Goal: Check status: Check status

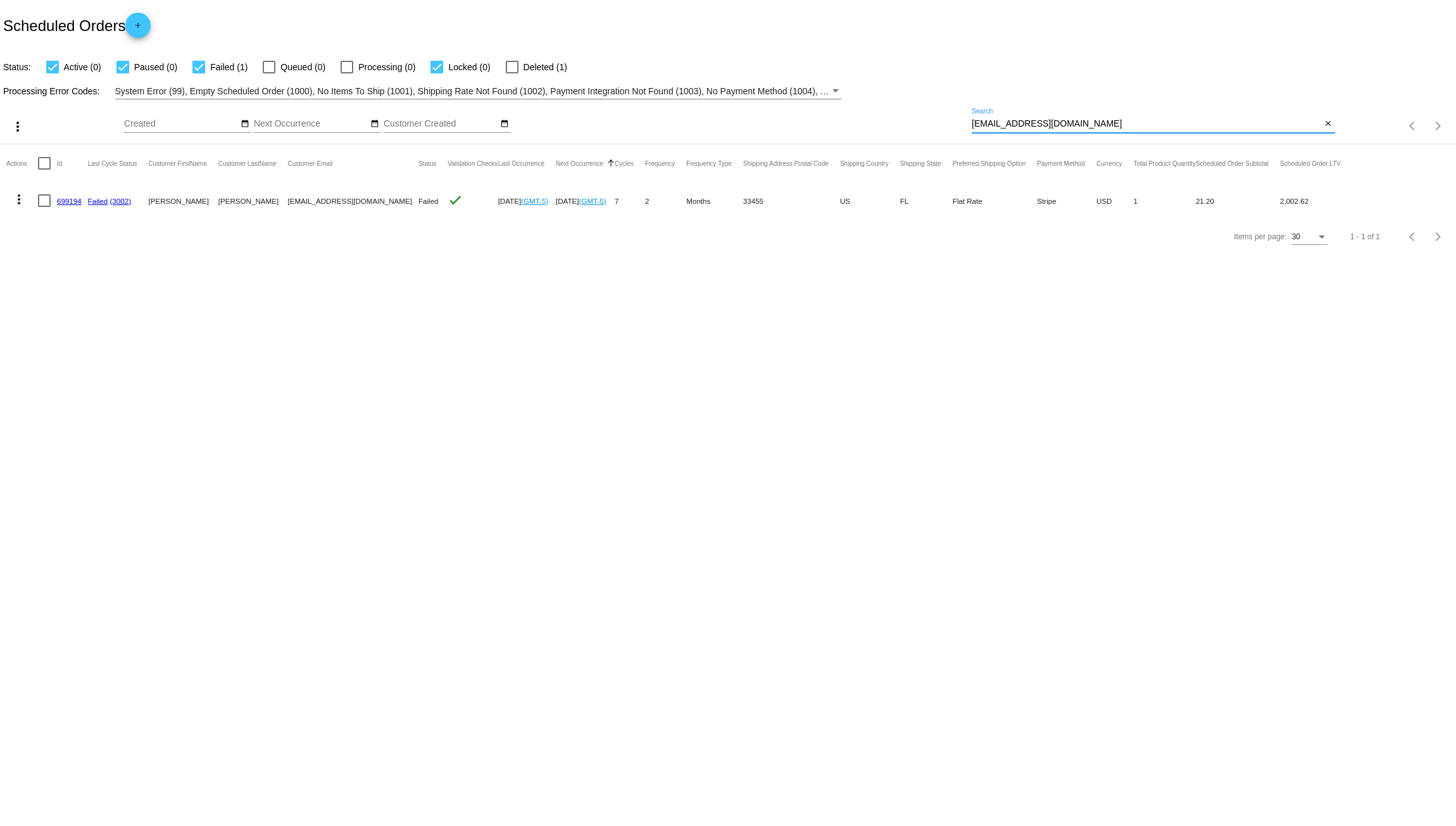
drag, startPoint x: 1101, startPoint y: 121, endPoint x: 901, endPoint y: 116, distance: 200.1
click at [984, 119] on input "[EMAIL_ADDRESS][DOMAIN_NAME]" at bounding box center [1147, 124] width 350 height 10
type input "fo"
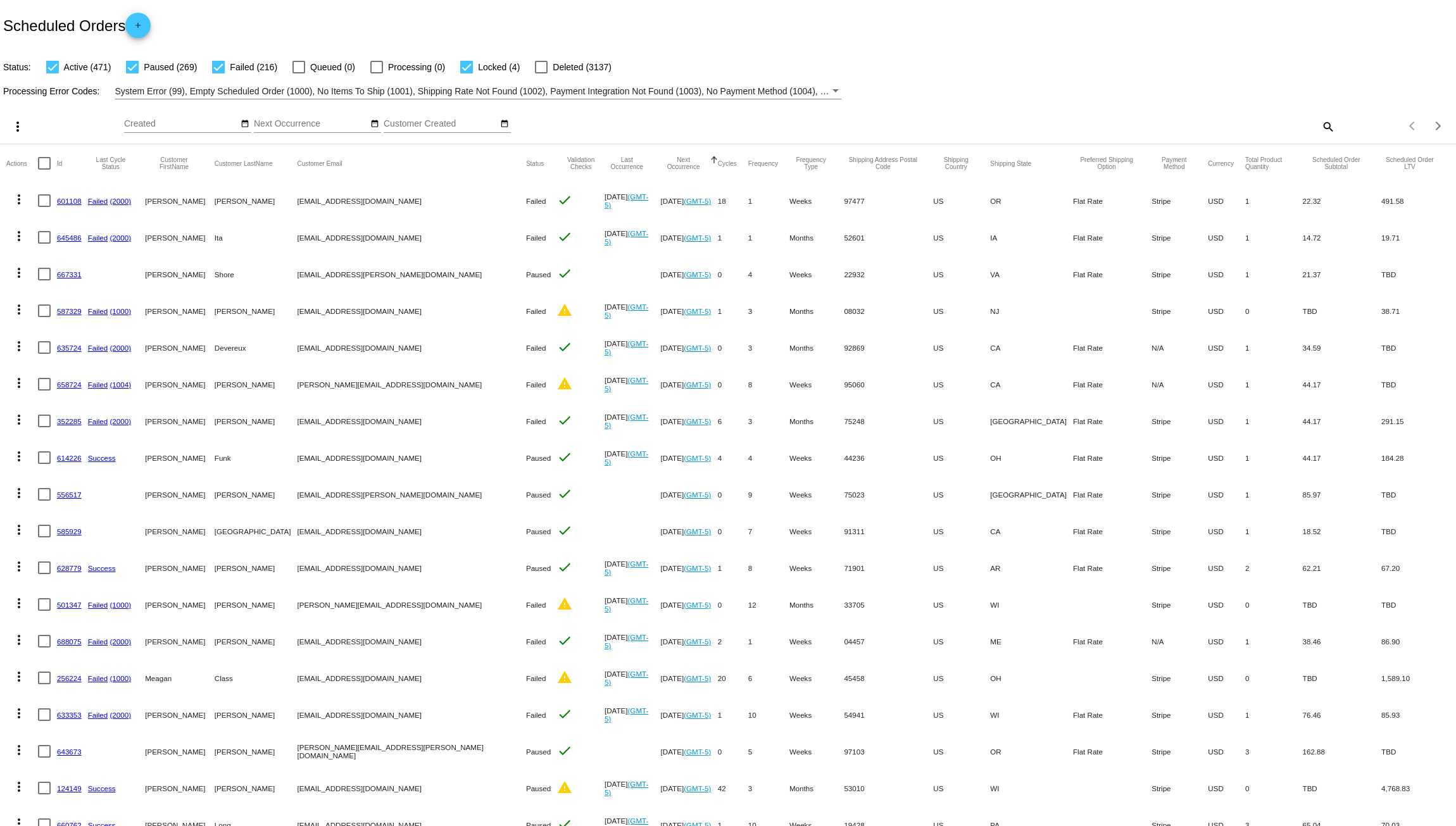
click at [1322, 124] on mat-icon "search" at bounding box center [1327, 126] width 15 height 20
click at [1163, 124] on input "Search" at bounding box center [1154, 124] width 364 height 10
paste input "[EMAIL_ADDRESS][DOMAIN_NAME]"
type input "[EMAIL_ADDRESS][DOMAIN_NAME]"
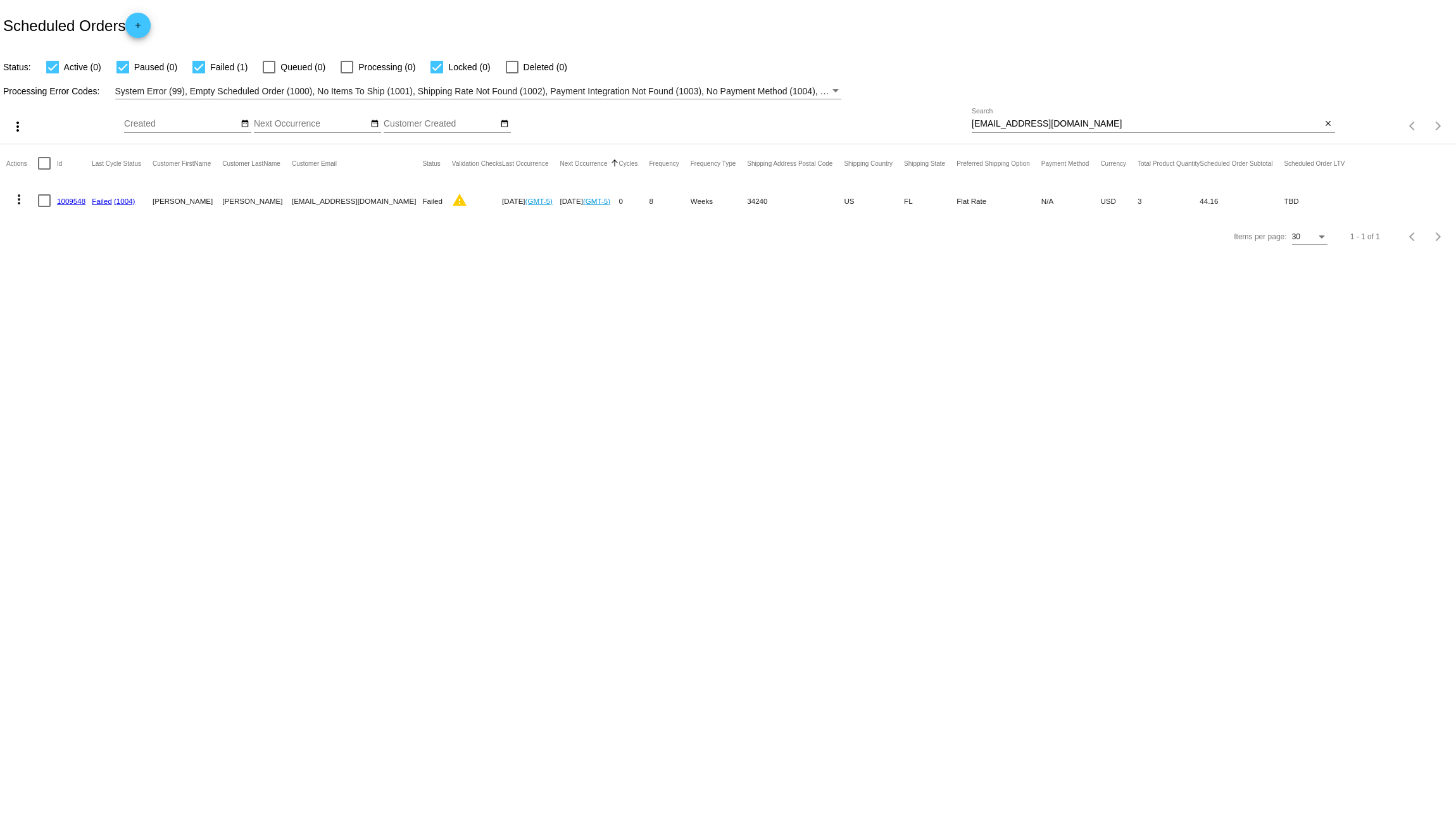
click at [75, 198] on link "1009548" at bounding box center [71, 201] width 28 height 8
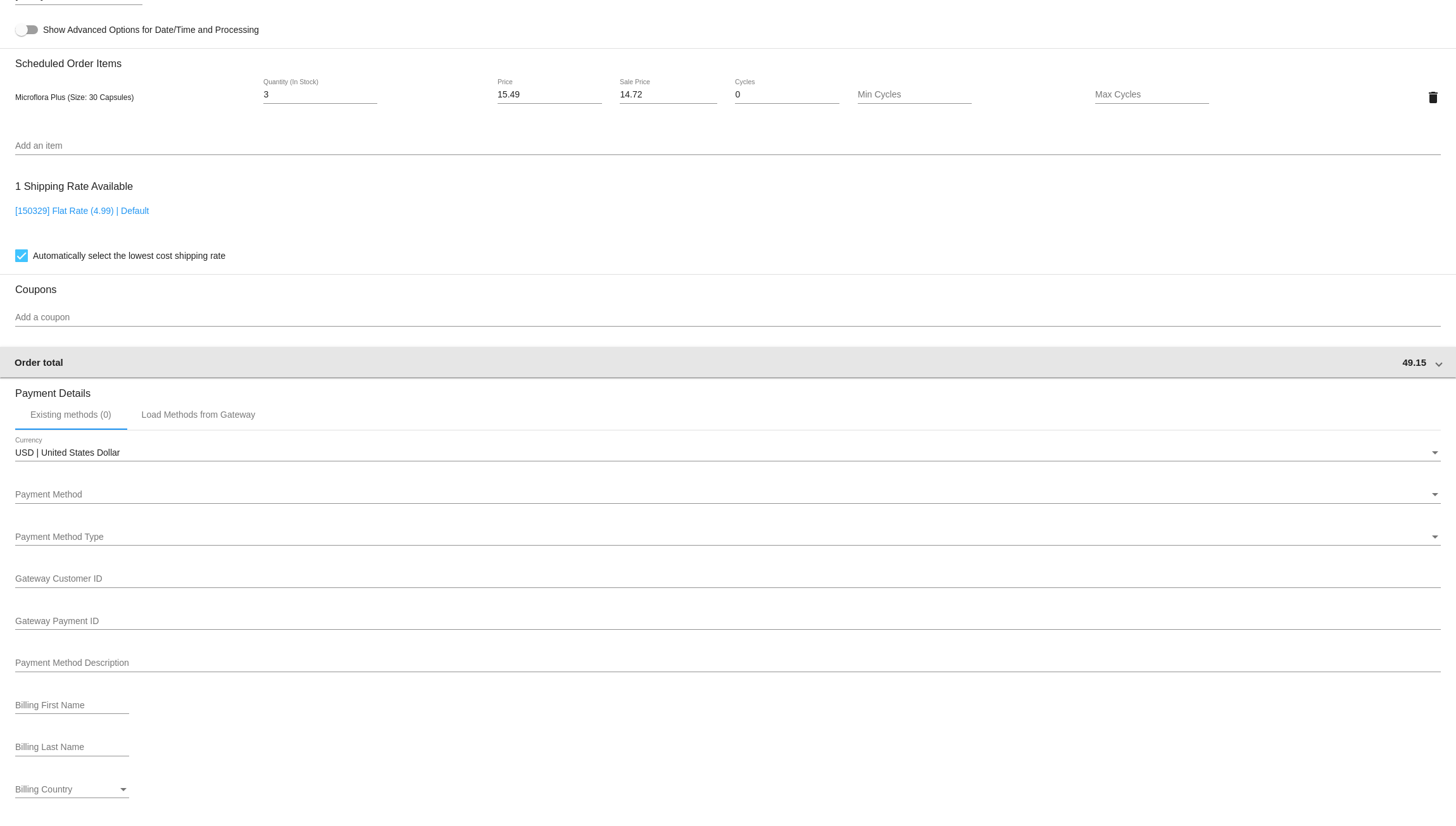
scroll to position [865, 0]
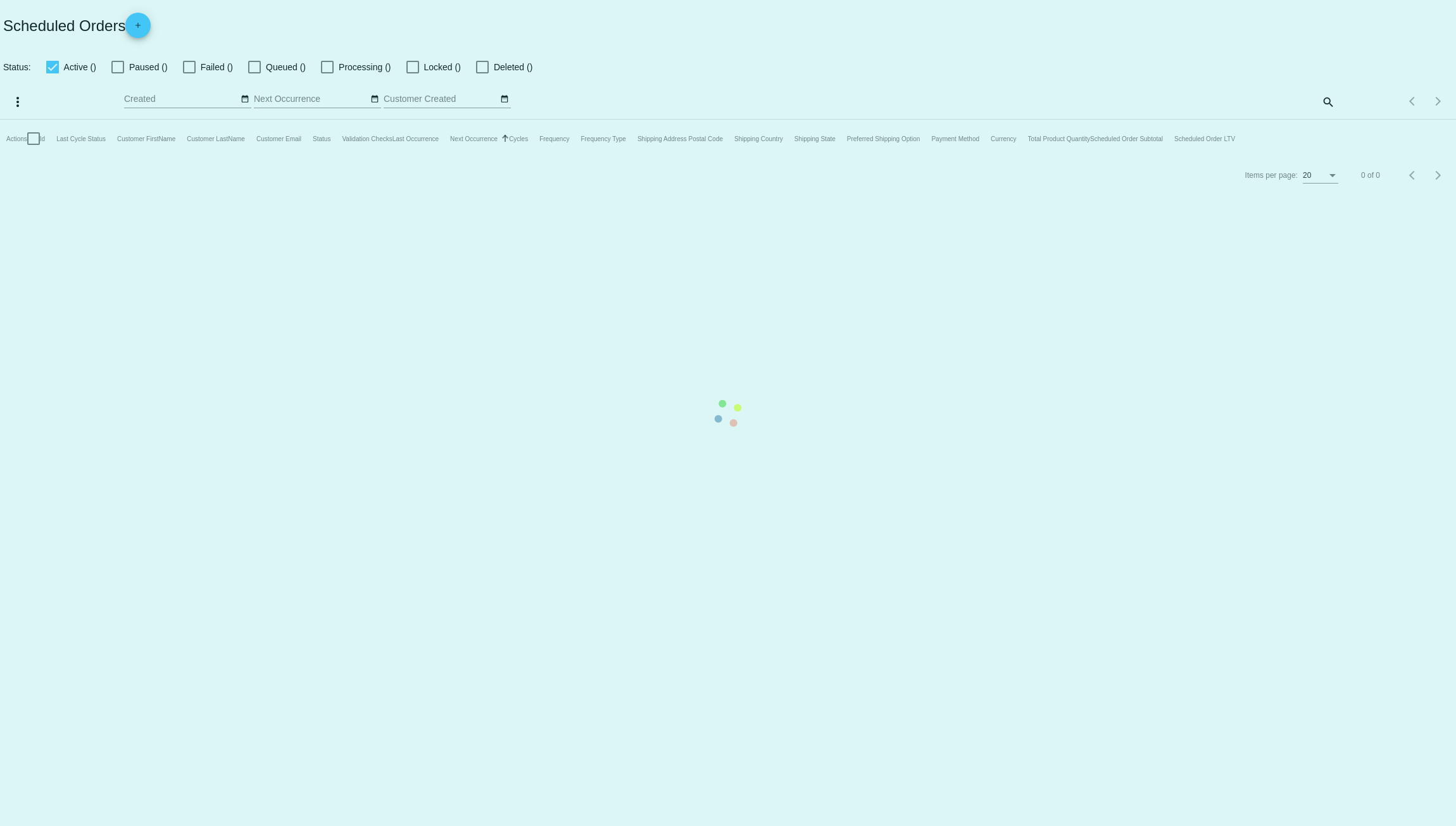
checkbox input "true"
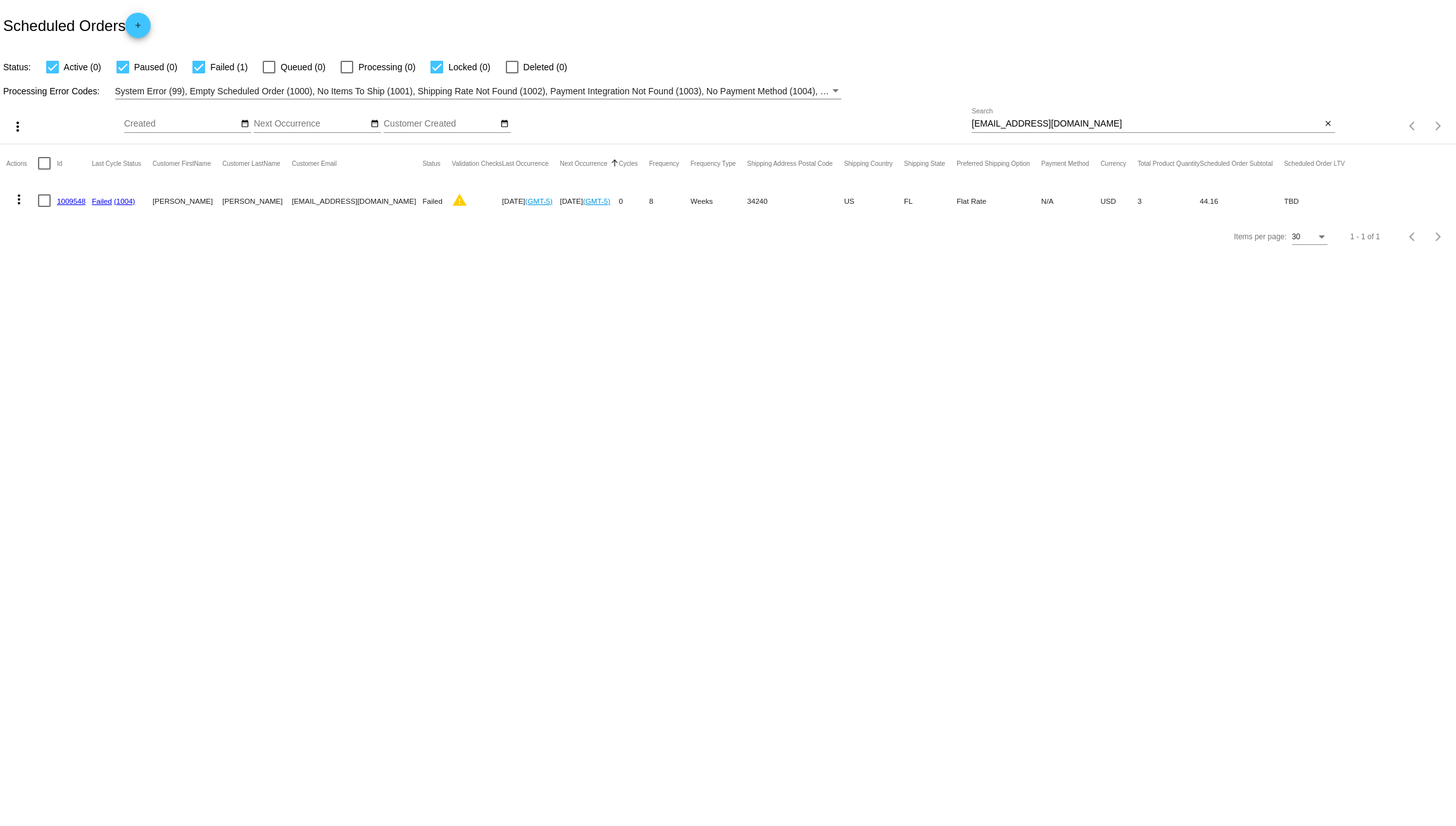
click at [870, 108] on div "more_vert Oct Jan Feb Mar [DATE]" at bounding box center [728, 121] width 1456 height 45
paste input "[PERSON_NAME].[PERSON_NAME]"
type input "[PERSON_NAME][EMAIL_ADDRESS][PERSON_NAME][DOMAIN_NAME]"
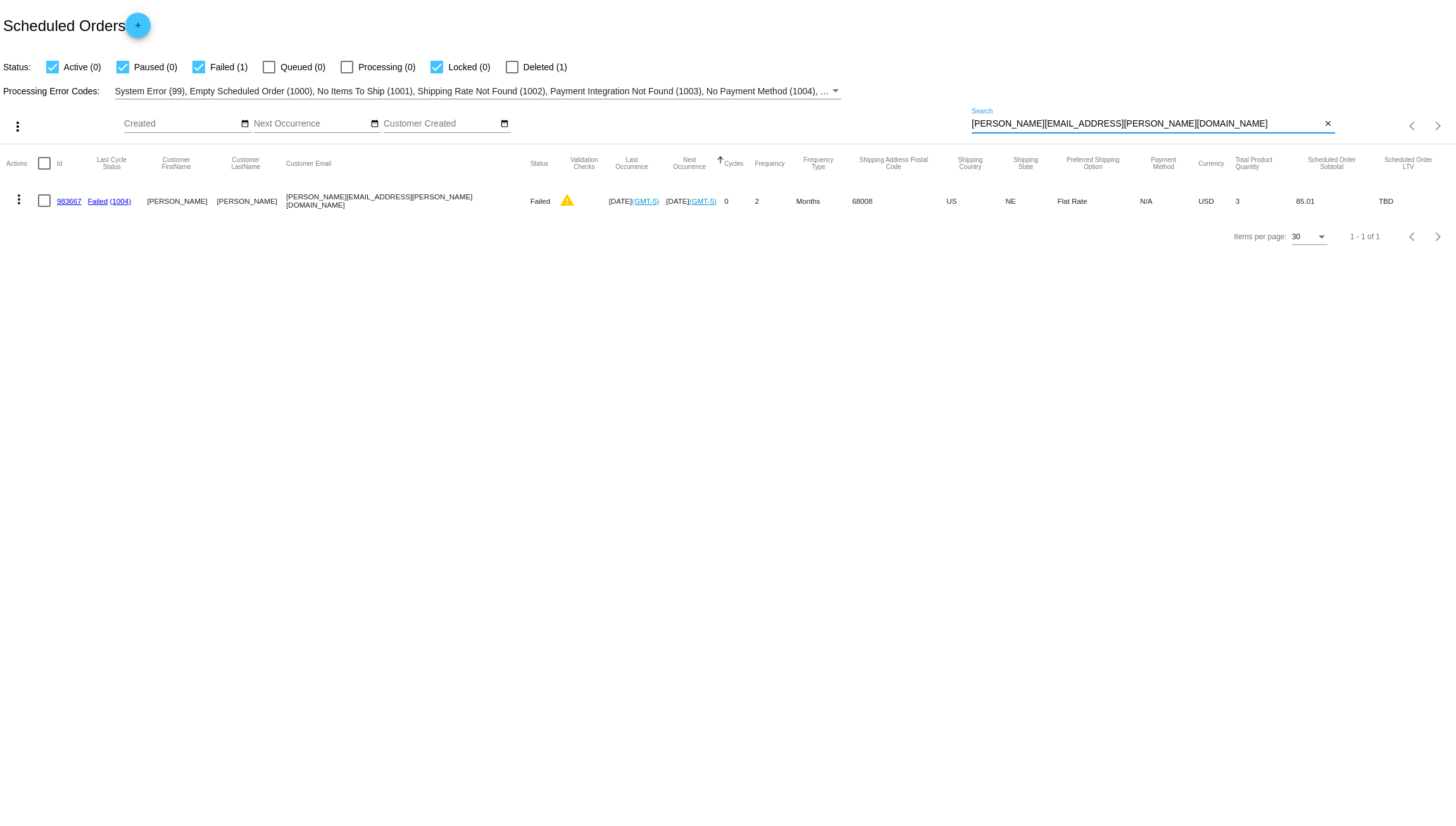
click at [72, 198] on link "983667" at bounding box center [68, 201] width 24 height 8
